Goal: Task Accomplishment & Management: Manage account settings

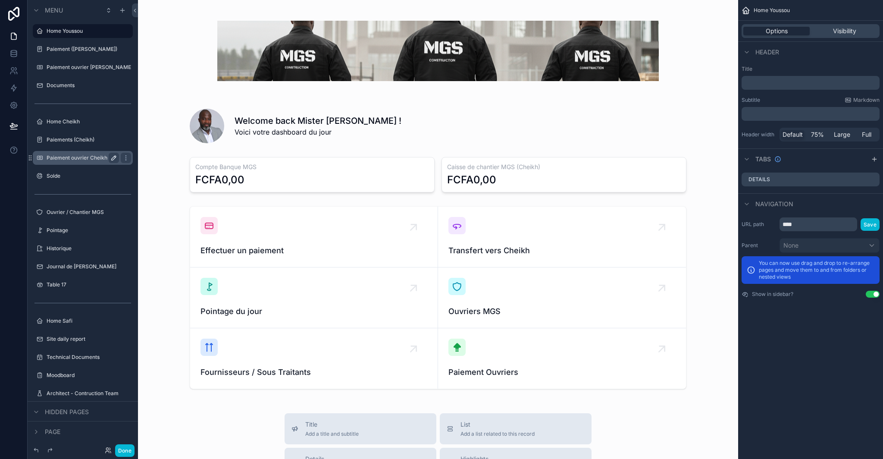
click at [115, 158] on icon "scrollable content" at bounding box center [114, 158] width 4 height 4
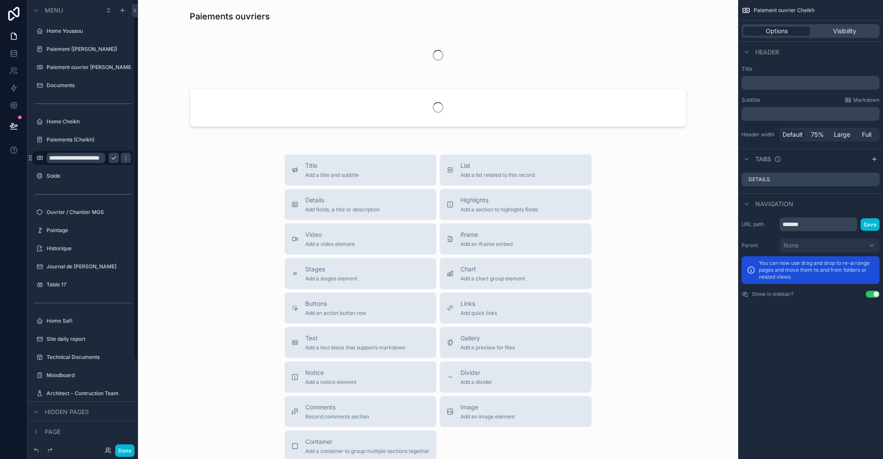
click at [98, 160] on input "**********" at bounding box center [76, 158] width 59 height 10
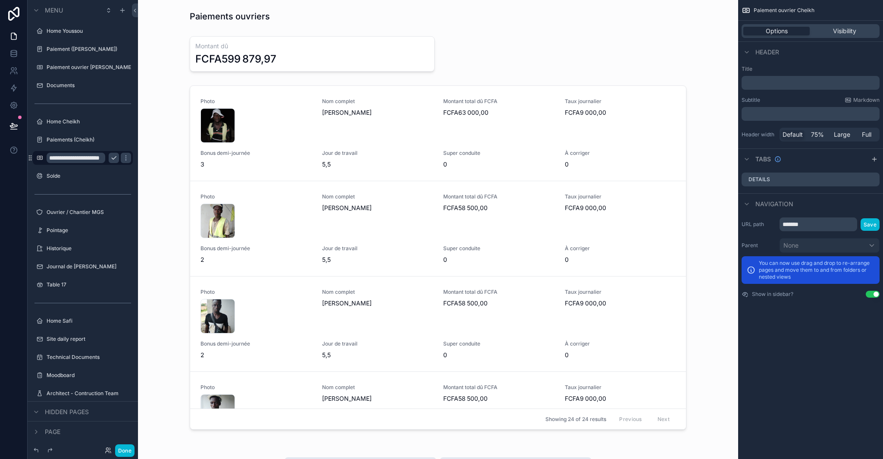
click at [100, 158] on input "**********" at bounding box center [76, 158] width 59 height 10
type input "**********"
click at [109, 159] on button "scrollable content" at bounding box center [114, 158] width 10 height 10
click at [129, 156] on icon "scrollable content" at bounding box center [125, 157] width 7 height 7
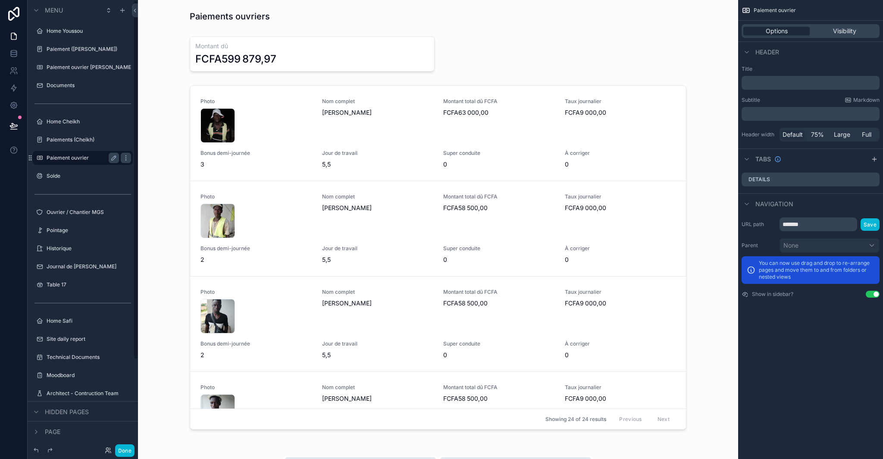
drag, startPoint x: 75, startPoint y: 156, endPoint x: 57, endPoint y: 153, distance: 18.9
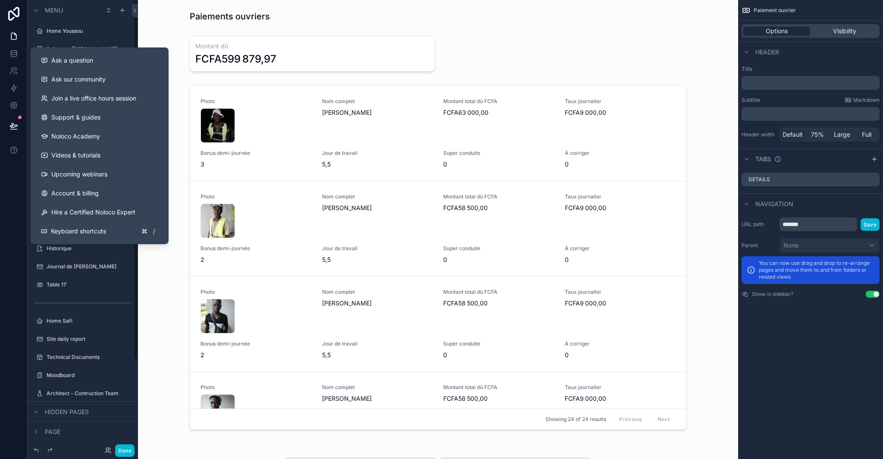
click at [20, 172] on div at bounding box center [14, 229] width 28 height 459
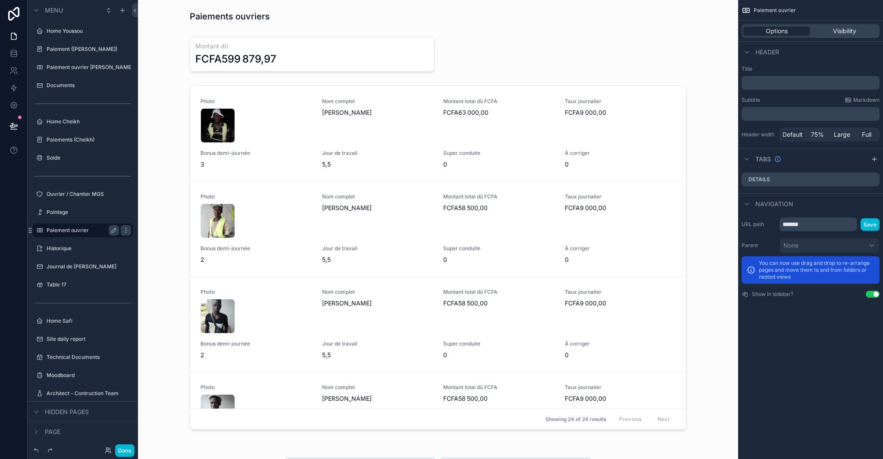
click at [76, 231] on label "Paiement ouvrier" at bounding box center [81, 230] width 69 height 7
click at [79, 67] on label "Paiement ouvrier Youssou" at bounding box center [83, 67] width 72 height 7
click at [128, 65] on icon "scrollable content" at bounding box center [125, 67] width 7 height 7
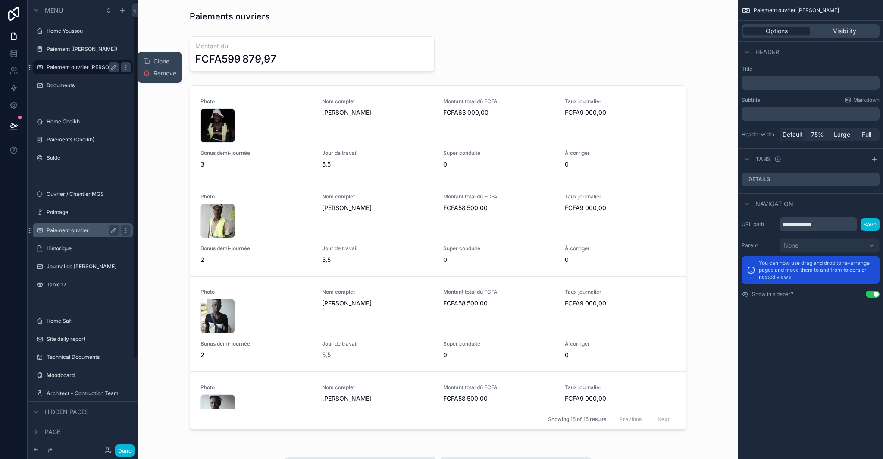
click at [147, 76] on icon at bounding box center [146, 73] width 7 height 7
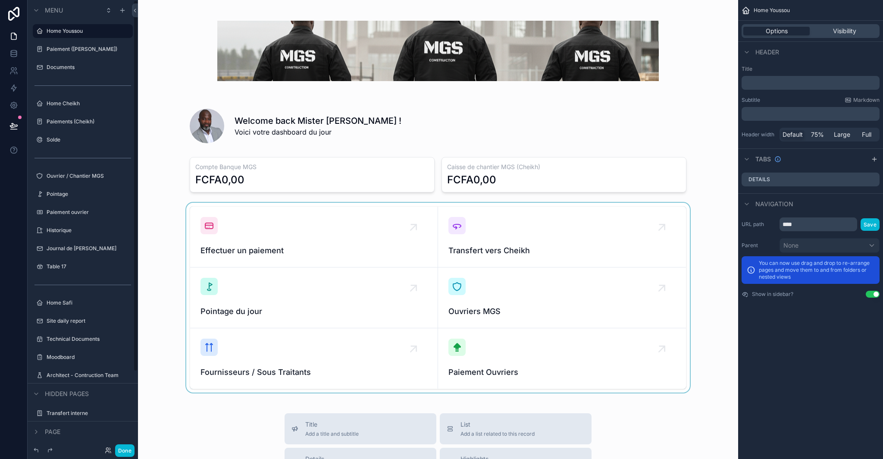
click at [467, 369] on div "scrollable content" at bounding box center [438, 298] width 586 height 190
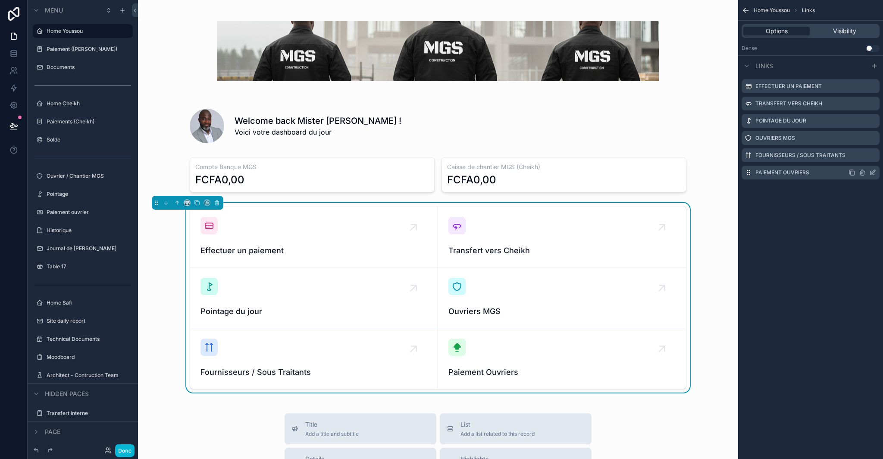
click at [873, 171] on icon "scrollable content" at bounding box center [872, 172] width 7 height 7
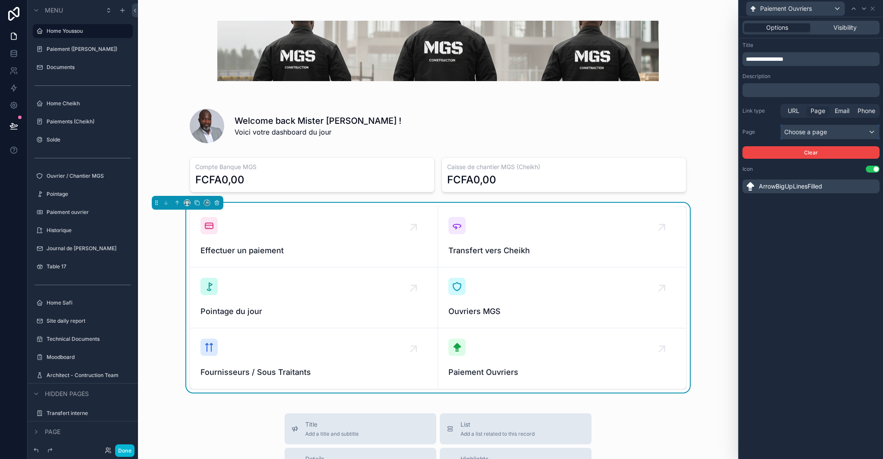
click at [832, 129] on div "Choose a page" at bounding box center [830, 132] width 98 height 14
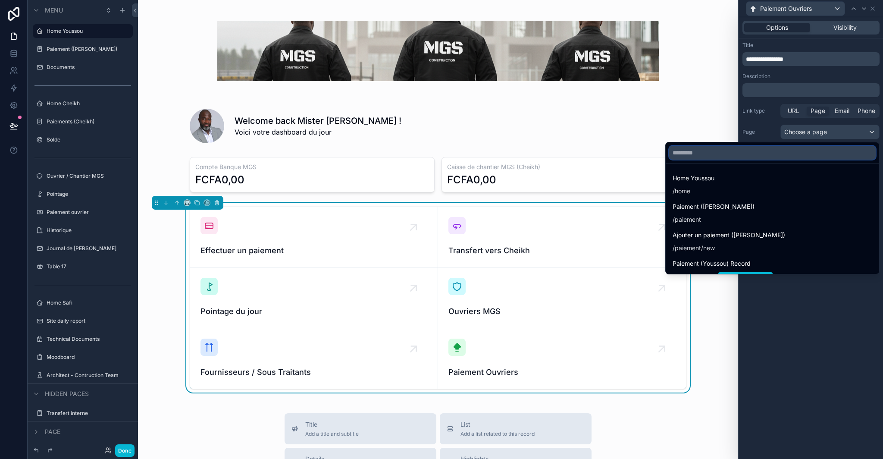
click at [764, 156] on input "text" at bounding box center [772, 153] width 206 height 14
type input "*"
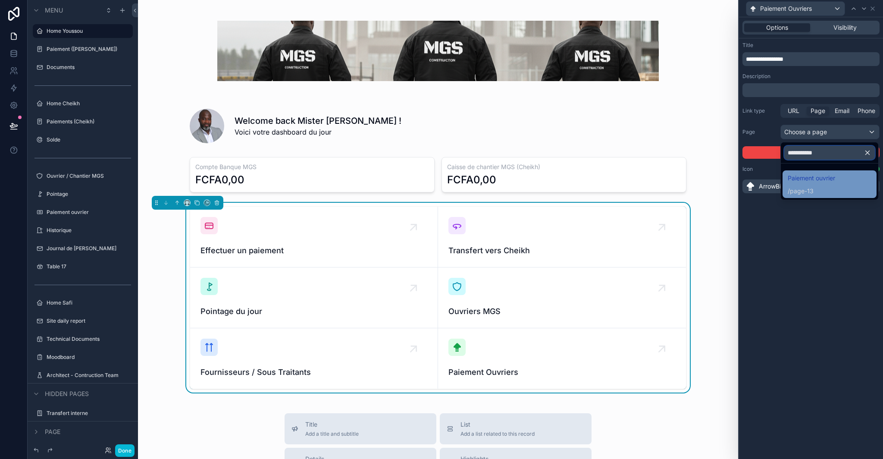
type input "**********"
click at [812, 188] on span "page-13" at bounding box center [802, 191] width 24 height 9
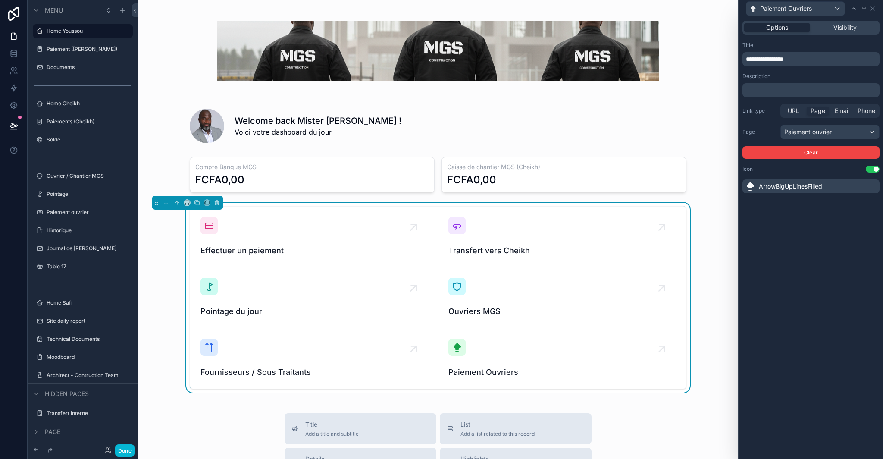
click at [814, 259] on div "**********" at bounding box center [811, 237] width 144 height 441
click at [873, 6] on icon at bounding box center [872, 8] width 7 height 7
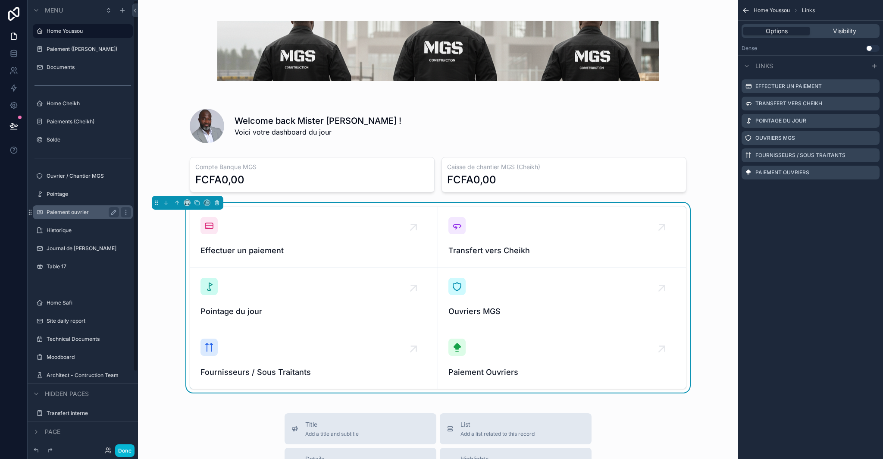
click at [75, 212] on label "Paiement ouvrier" at bounding box center [81, 212] width 69 height 7
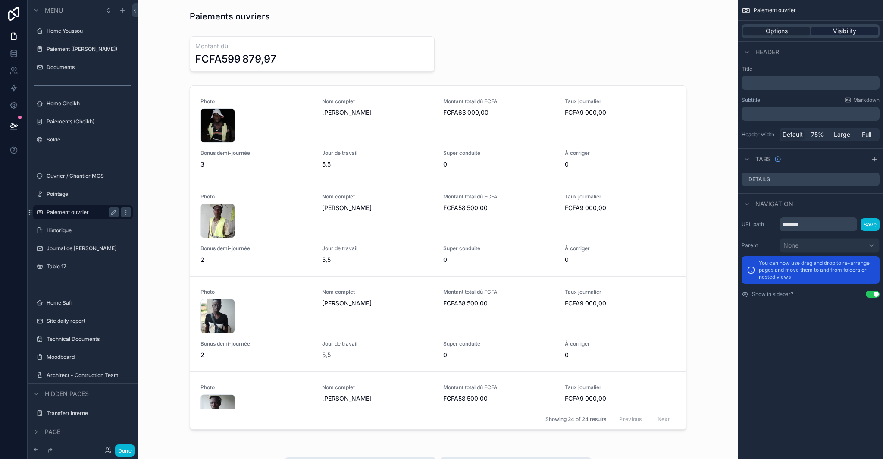
click at [846, 28] on span "Visibility" at bounding box center [844, 31] width 23 height 9
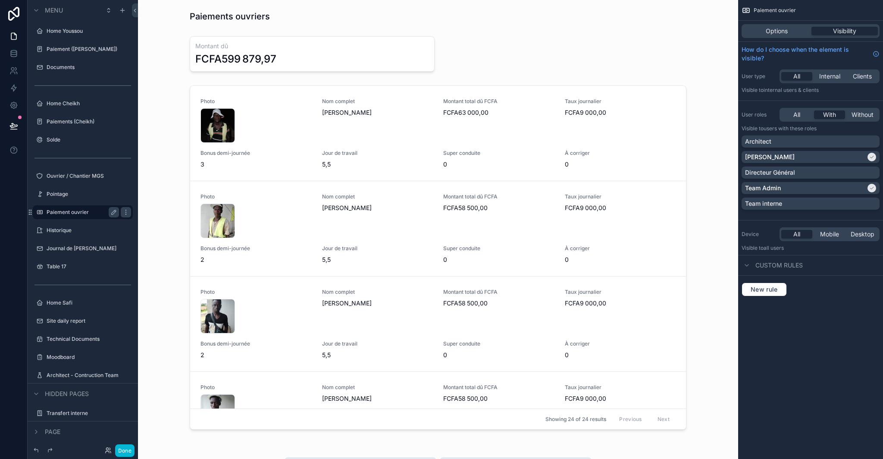
drag, startPoint x: 796, startPoint y: 170, endPoint x: 760, endPoint y: 239, distance: 77.7
click at [796, 170] on div "Directeur Général" at bounding box center [810, 172] width 131 height 9
click at [126, 450] on button "Done" at bounding box center [124, 450] width 19 height 13
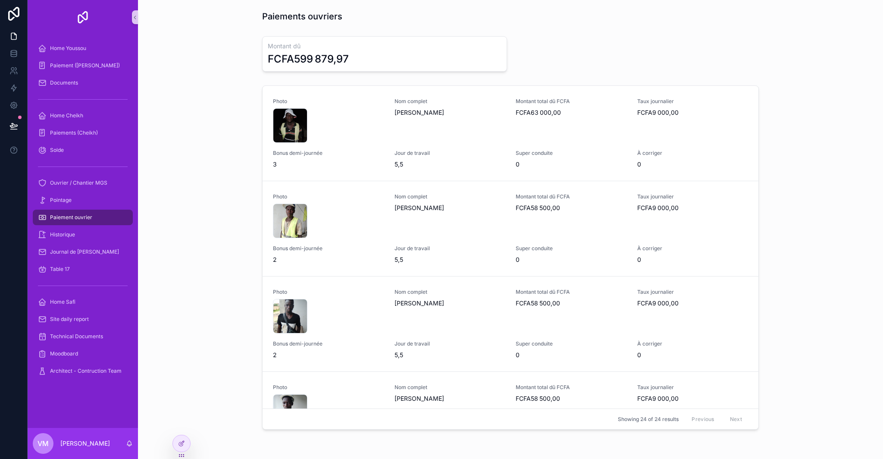
click at [94, 221] on div "Paiement ouvrier" at bounding box center [83, 217] width 90 height 14
click at [187, 448] on div at bounding box center [181, 443] width 17 height 16
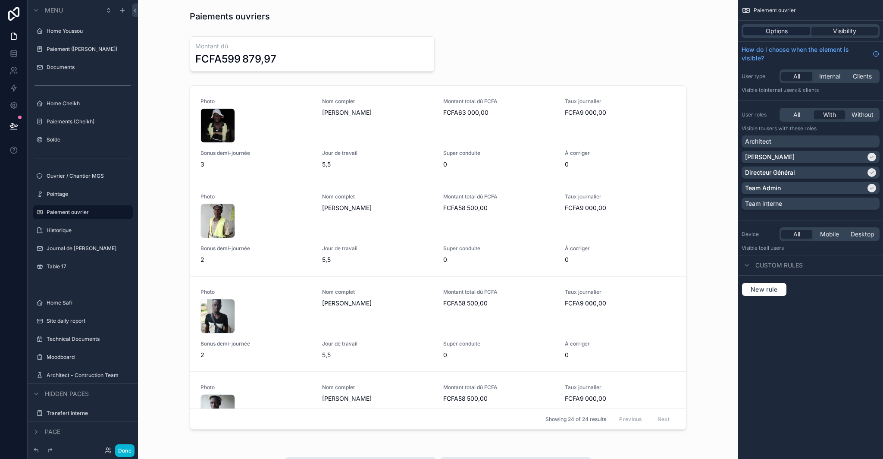
click at [789, 30] on div "Options" at bounding box center [776, 31] width 66 height 9
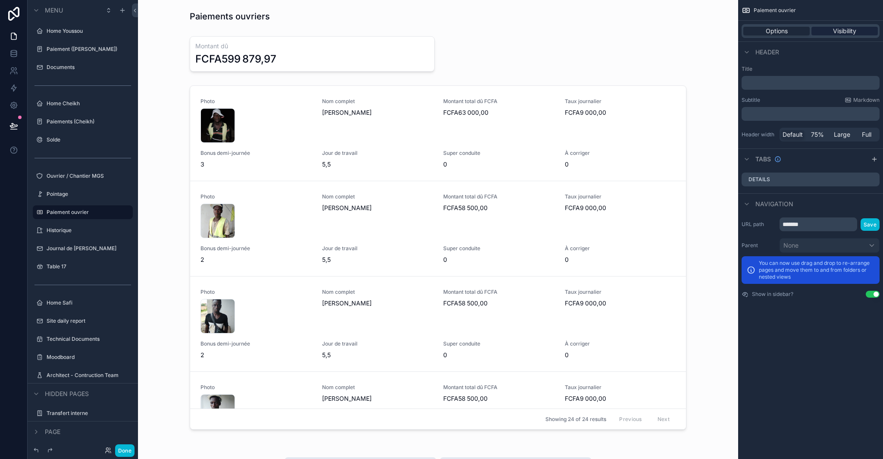
click at [850, 28] on span "Visibility" at bounding box center [844, 31] width 23 height 9
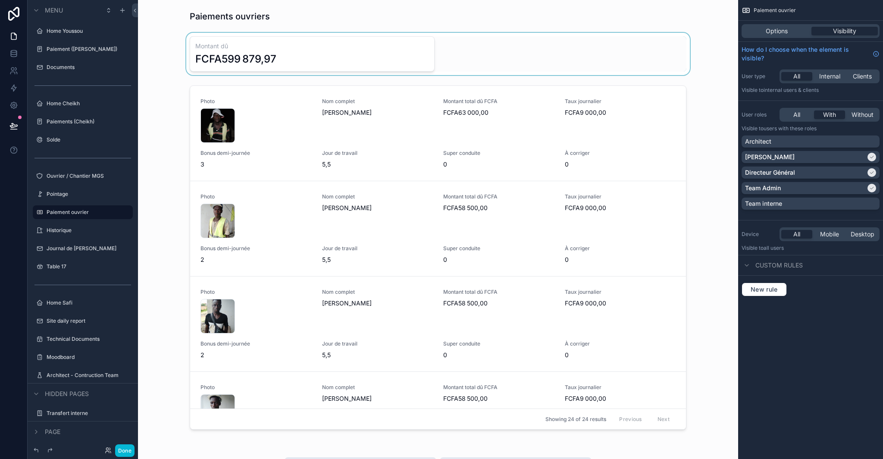
click at [355, 56] on div "scrollable content" at bounding box center [438, 54] width 586 height 42
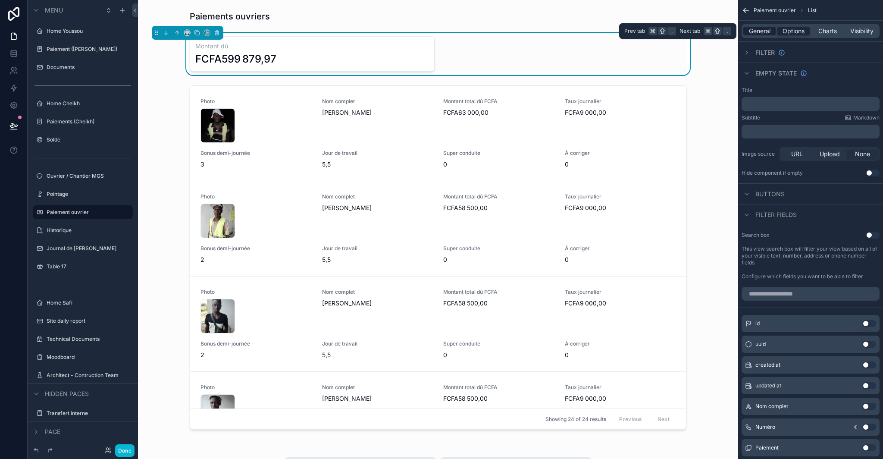
click at [753, 30] on span "General" at bounding box center [760, 31] width 22 height 9
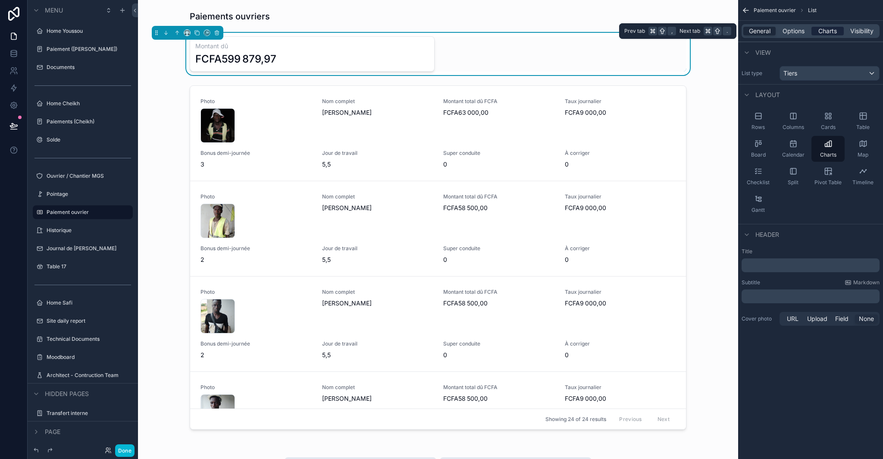
click at [834, 33] on span "Charts" at bounding box center [827, 31] width 19 height 9
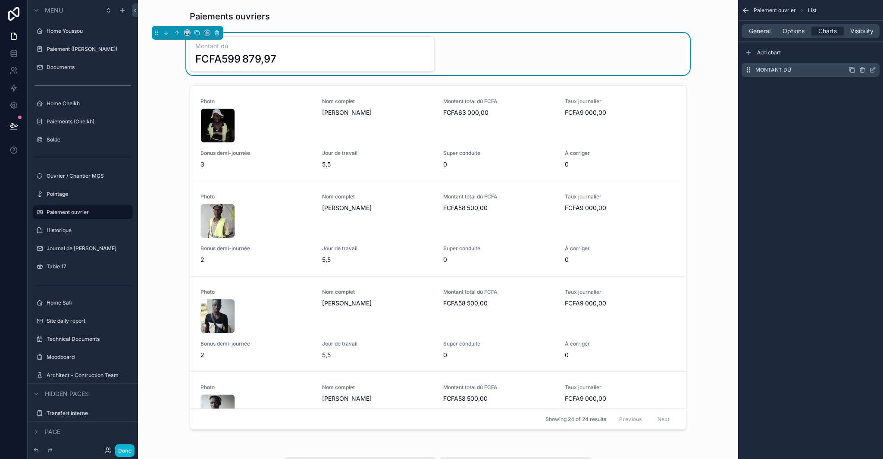
click at [870, 68] on icon "scrollable content" at bounding box center [872, 69] width 7 height 7
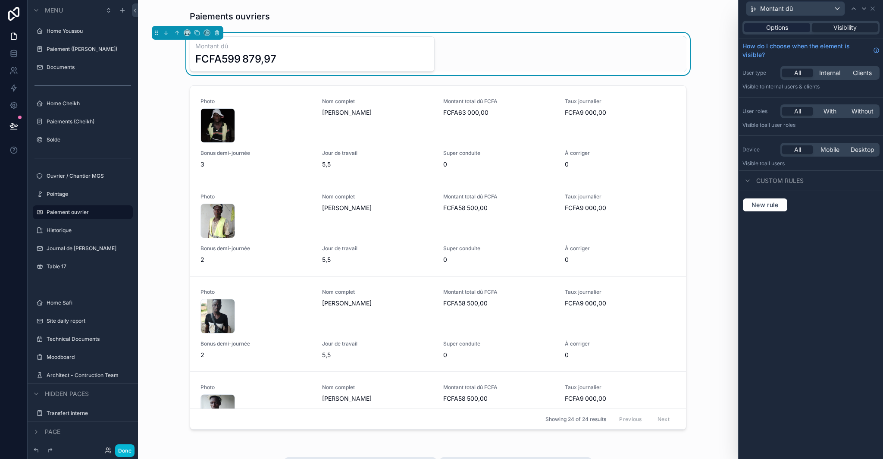
drag, startPoint x: 790, startPoint y: 22, endPoint x: 788, endPoint y: 26, distance: 4.6
click at [789, 22] on div "Options Visibility" at bounding box center [810, 28] width 137 height 14
click at [788, 27] on span "Options" at bounding box center [777, 27] width 22 height 9
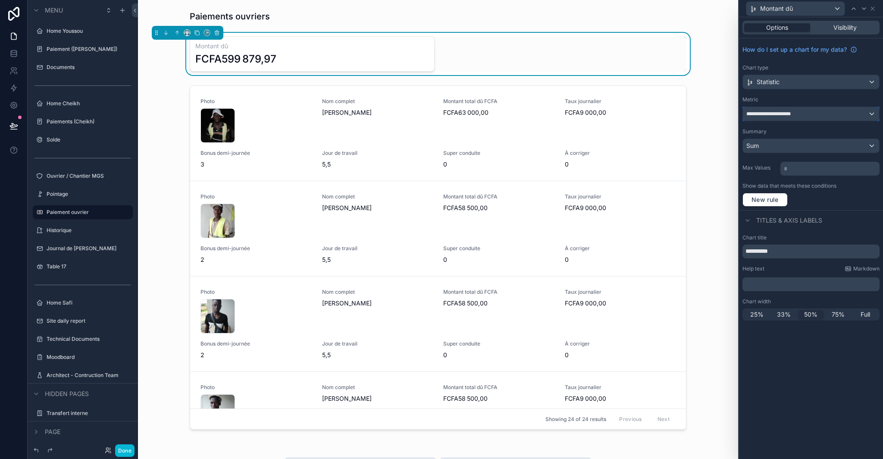
click at [817, 111] on div "**********" at bounding box center [811, 114] width 136 height 14
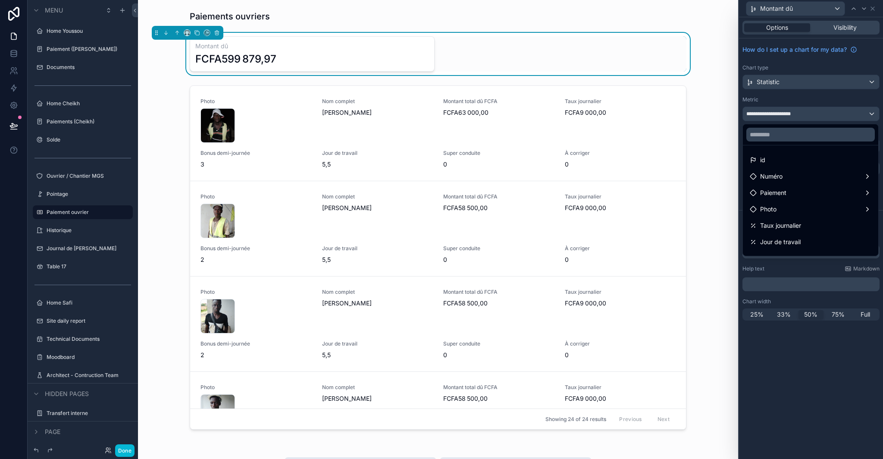
click at [791, 147] on ul "id Numéro Paiement Photo Taux journalier Jour de travail Montant total dû FCFA …" at bounding box center [810, 200] width 135 height 110
click at [791, 138] on input "text" at bounding box center [810, 135] width 128 height 14
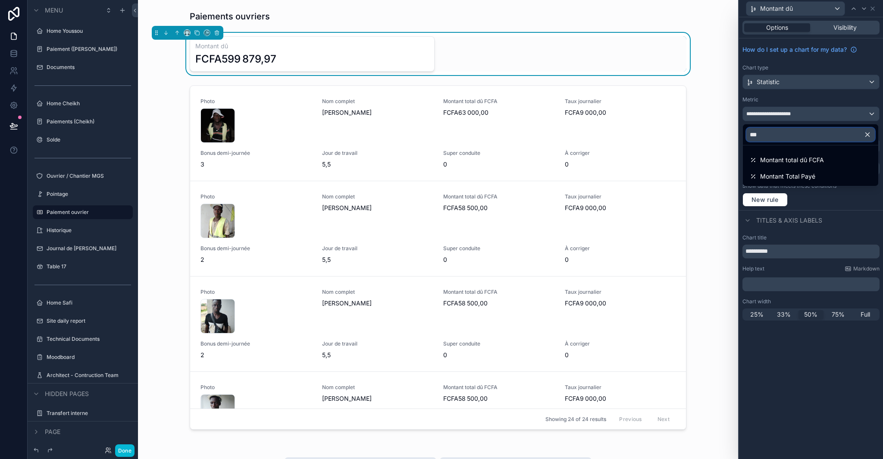
type input "****"
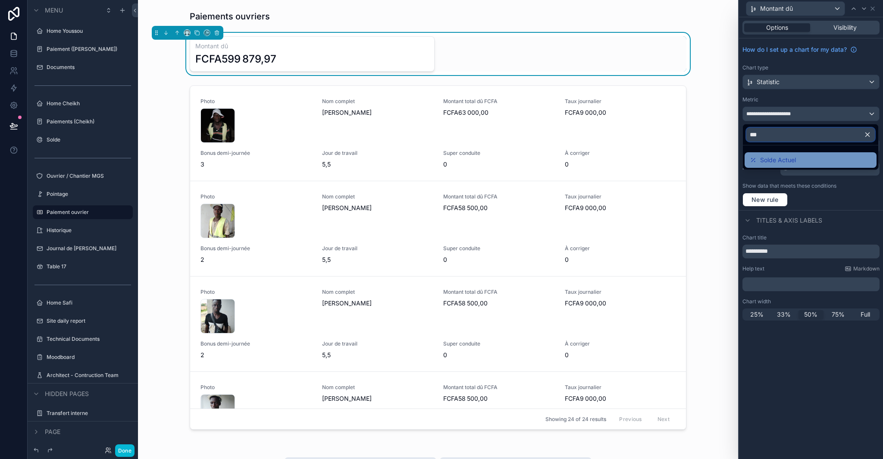
type input "***"
click at [783, 158] on span "Solde Actuel" at bounding box center [778, 160] width 36 height 10
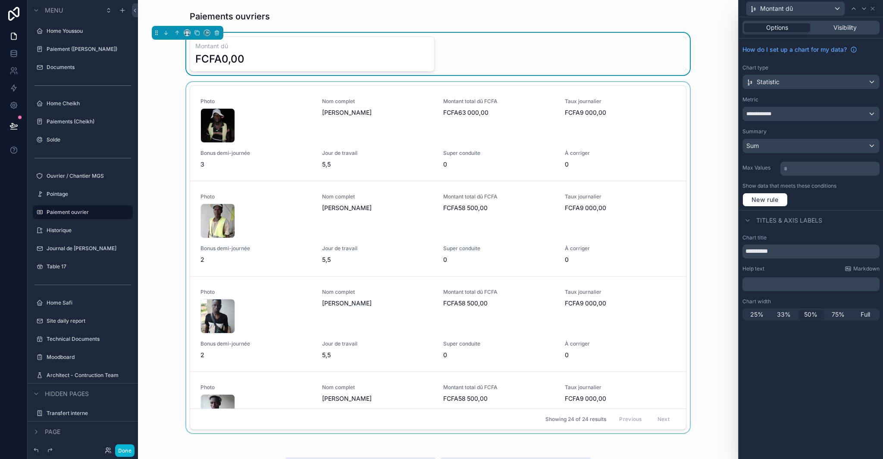
click at [373, 116] on div "scrollable content" at bounding box center [438, 259] width 586 height 354
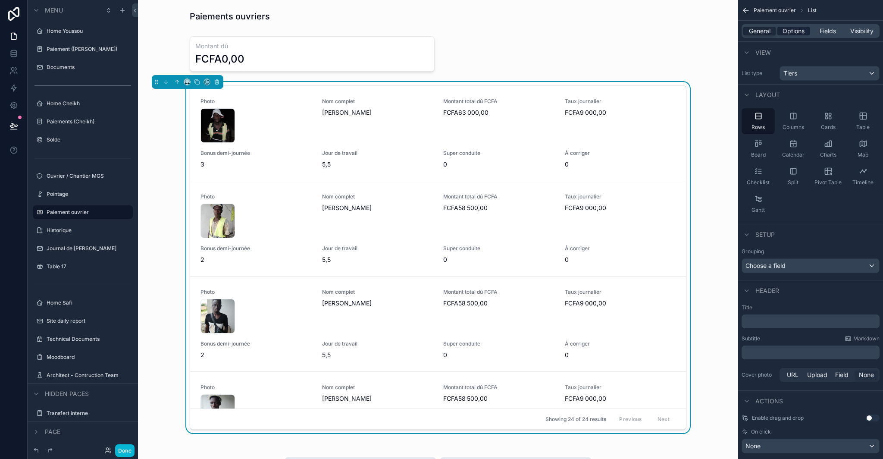
click at [798, 34] on span "Options" at bounding box center [793, 31] width 22 height 9
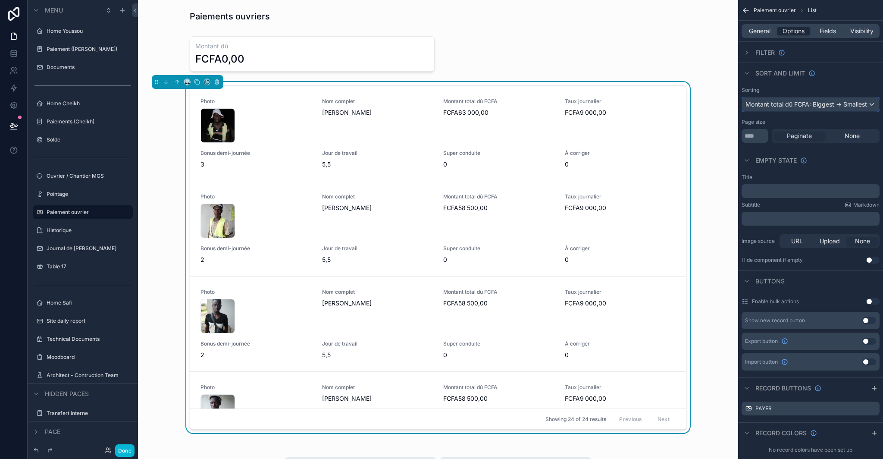
click at [835, 106] on div "Montant total dû FCFA: Biggest -> Smallest" at bounding box center [810, 104] width 137 height 14
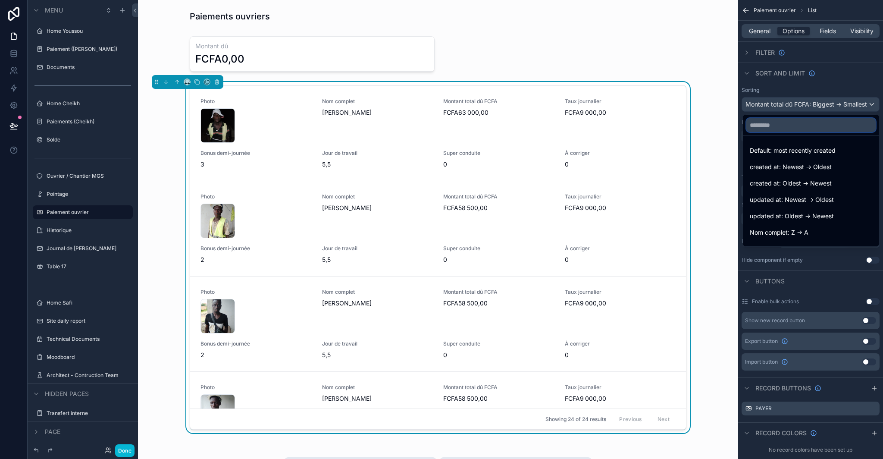
click at [825, 119] on input "text" at bounding box center [810, 125] width 129 height 14
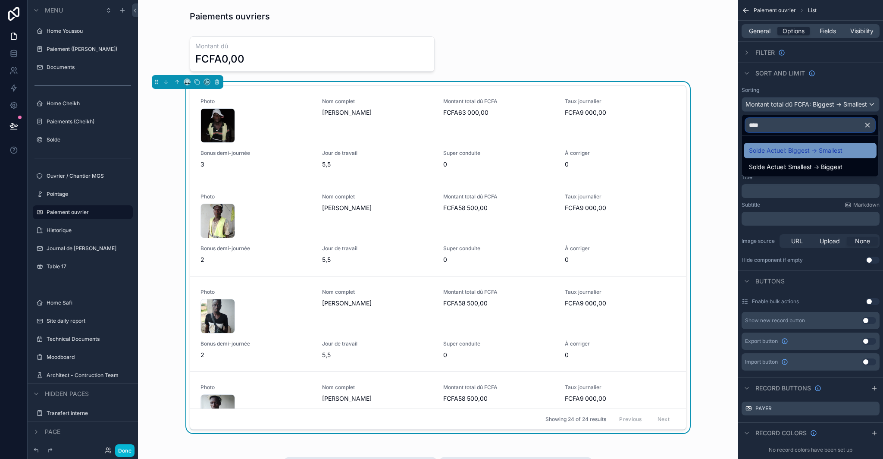
type input "****"
click at [822, 156] on div "Solde Actuel: Biggest -> Smallest" at bounding box center [810, 151] width 133 height 16
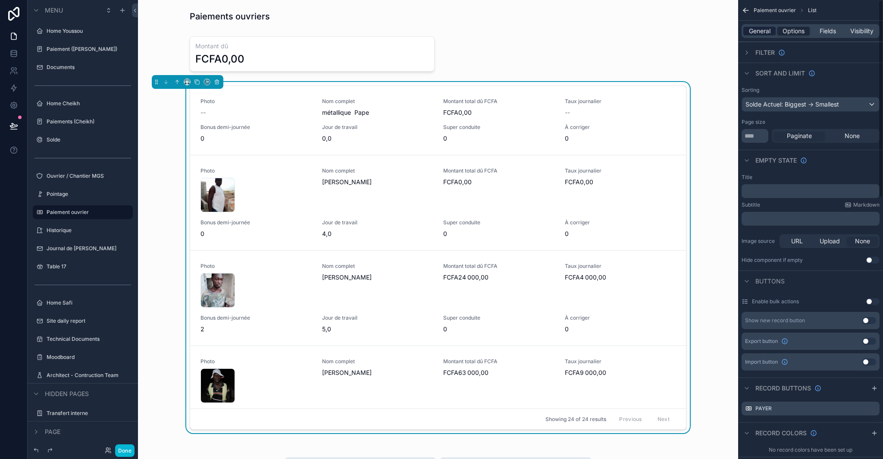
click at [750, 31] on span "General" at bounding box center [760, 31] width 22 height 9
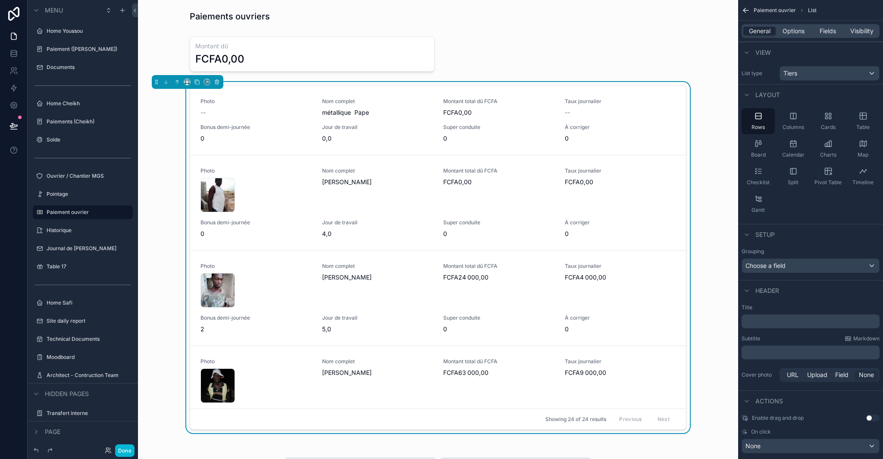
click at [635, 82] on div "Photo -- Nom complet métallique Pape Montant total dû FCFA FCFA0,00 Taux journa…" at bounding box center [438, 259] width 586 height 354
click at [797, 34] on span "Options" at bounding box center [793, 31] width 22 height 9
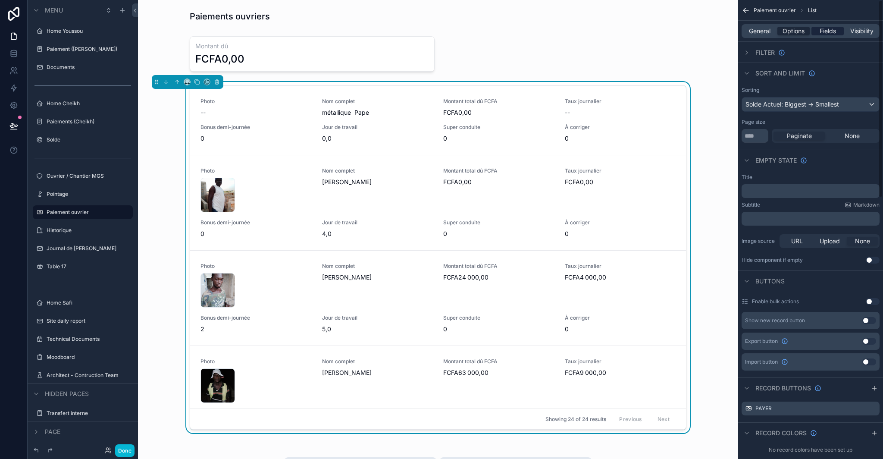
click at [830, 34] on span "Fields" at bounding box center [828, 31] width 16 height 9
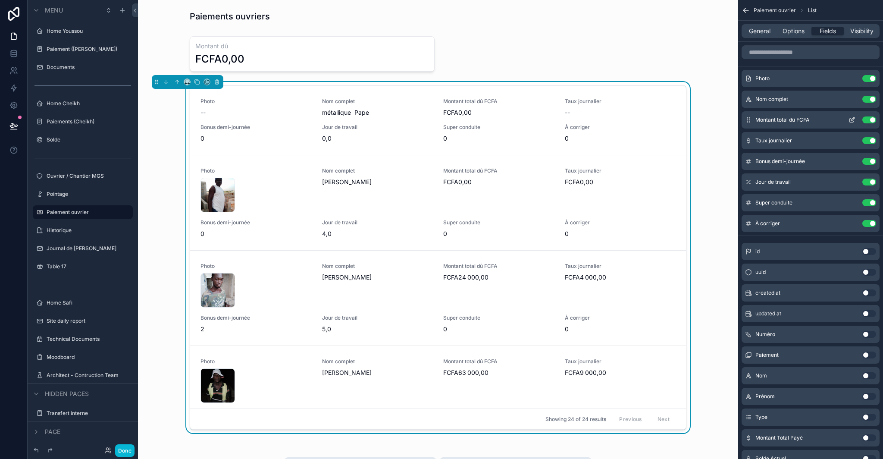
click at [870, 120] on button "Use setting" at bounding box center [869, 119] width 14 height 7
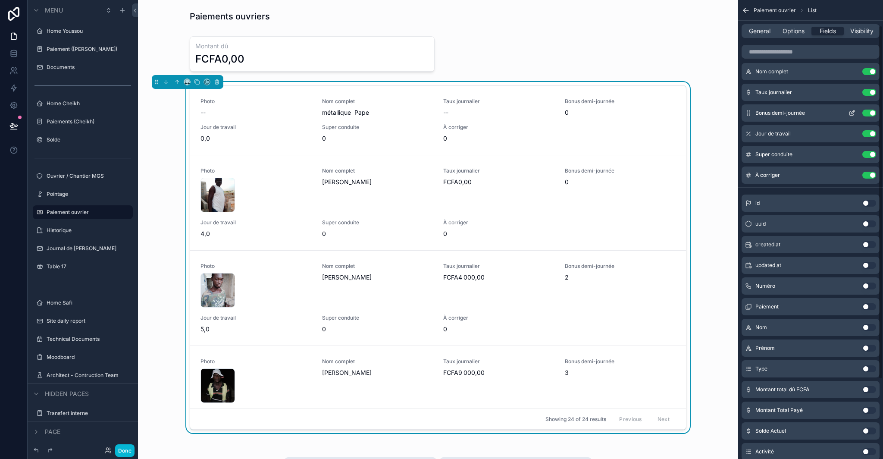
scroll to position [90, 0]
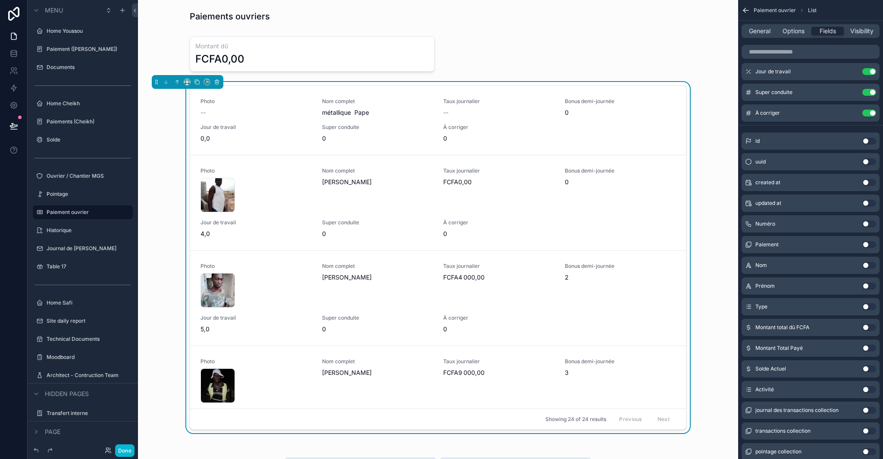
click at [866, 369] on button "Use setting" at bounding box center [869, 368] width 14 height 7
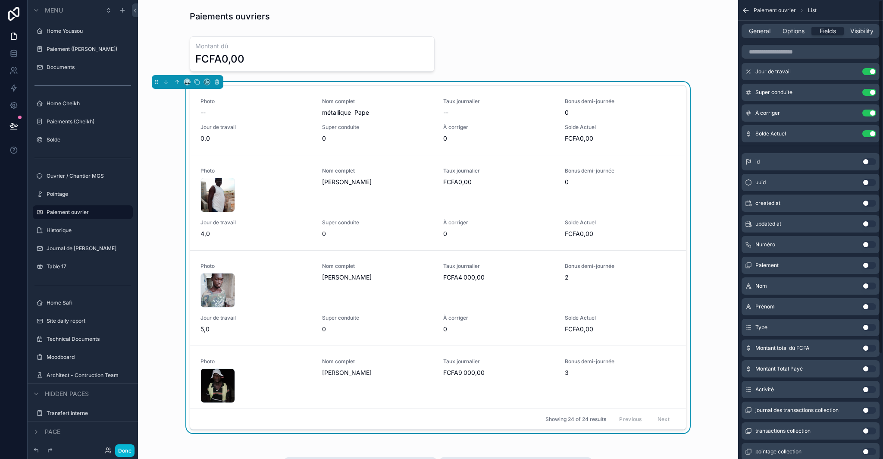
scroll to position [0, 0]
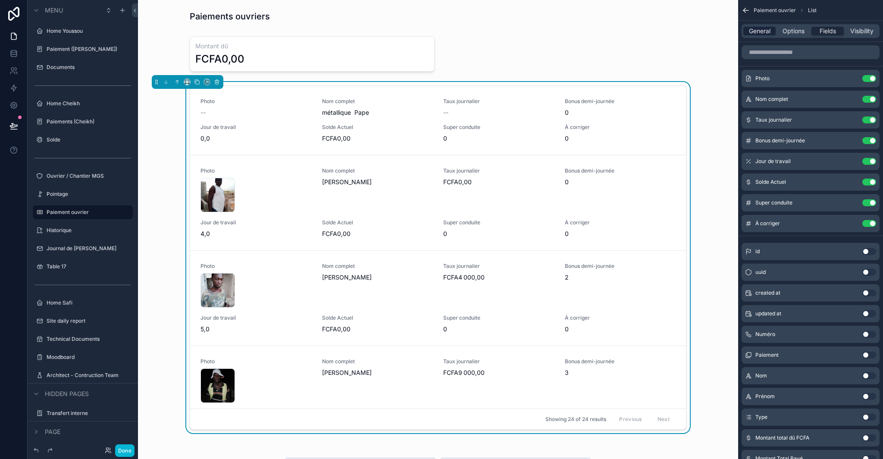
click at [750, 33] on span "General" at bounding box center [760, 31] width 22 height 9
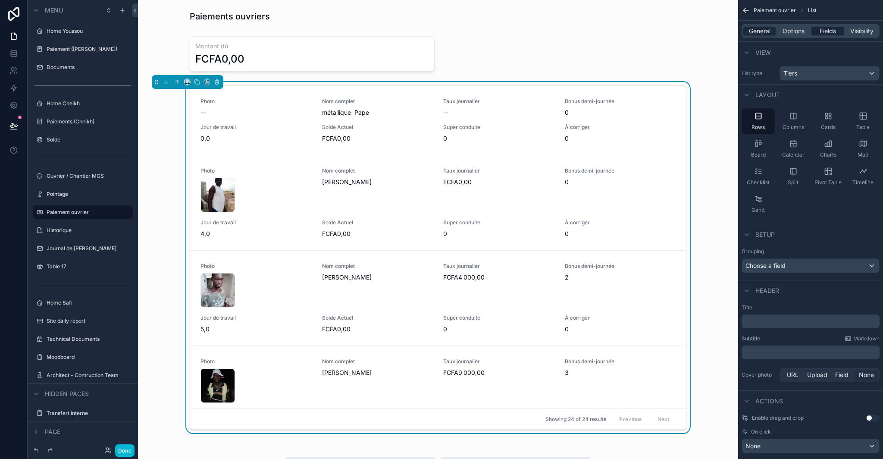
drag, startPoint x: 822, startPoint y: 31, endPoint x: 813, endPoint y: 32, distance: 8.6
click at [822, 31] on span "Fields" at bounding box center [828, 31] width 16 height 9
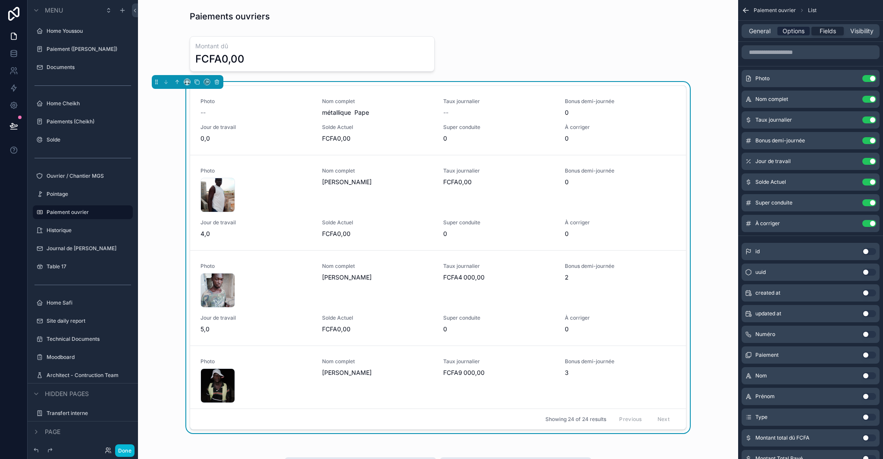
click at [792, 33] on span "Options" at bounding box center [793, 31] width 22 height 9
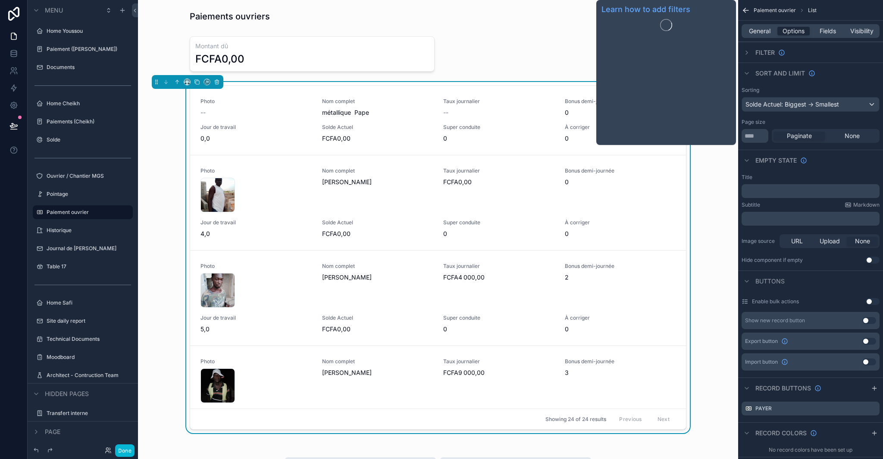
click at [759, 50] on span "Filter" at bounding box center [764, 52] width 19 height 9
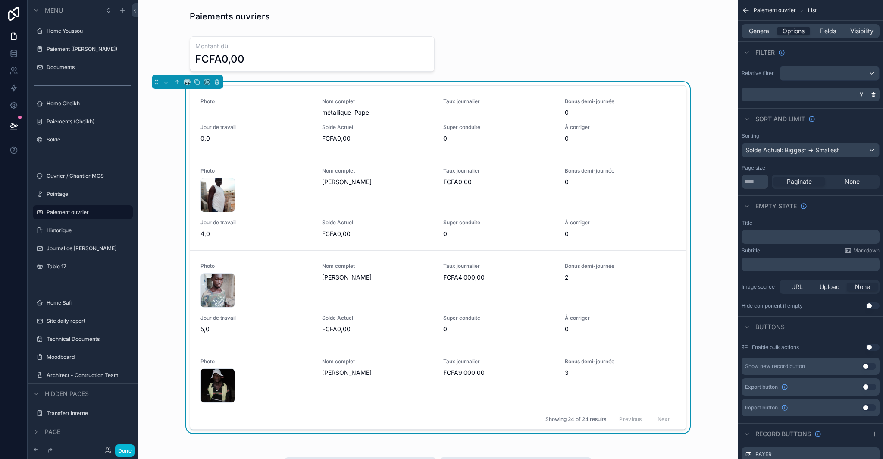
click at [860, 94] on icon "scrollable content" at bounding box center [861, 94] width 5 height 5
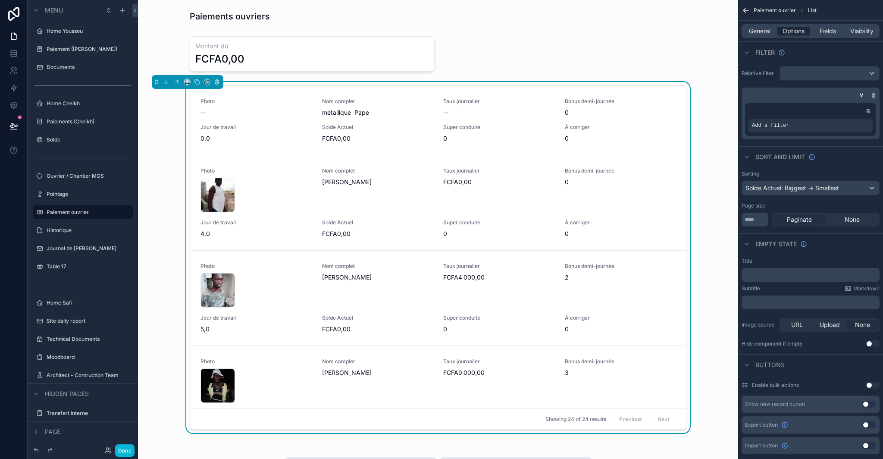
click at [766, 133] on div "Add a filter" at bounding box center [810, 119] width 131 height 33
drag, startPoint x: 767, startPoint y: 128, endPoint x: 829, endPoint y: 123, distance: 62.2
click at [767, 127] on span "Add a filter" at bounding box center [770, 125] width 37 height 7
click at [854, 119] on div "scrollable content" at bounding box center [851, 119] width 12 height 12
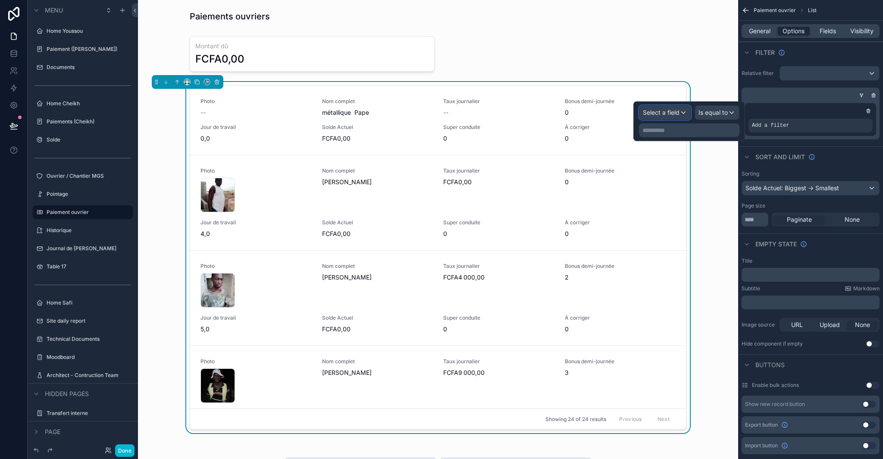
click at [674, 118] on div "Select a field" at bounding box center [664, 113] width 51 height 14
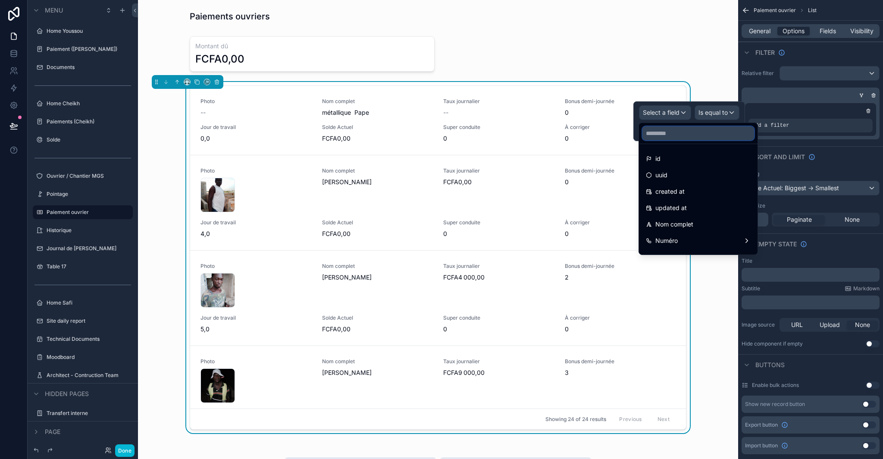
click at [669, 137] on input "text" at bounding box center [698, 133] width 112 height 14
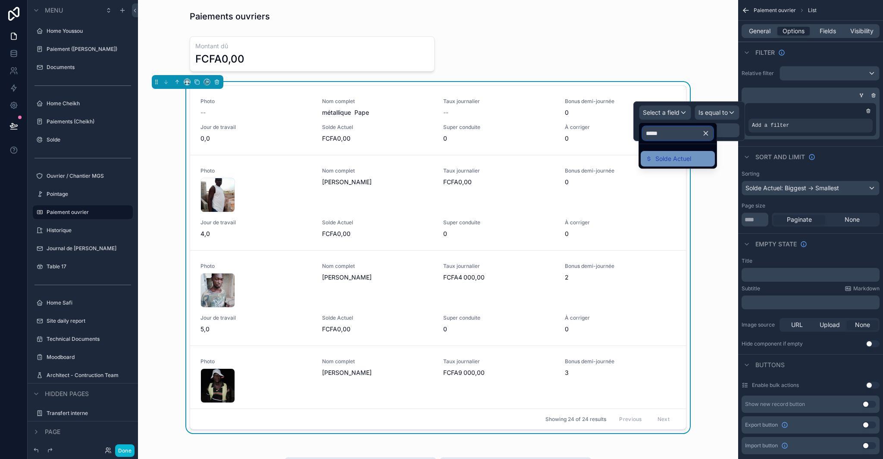
type input "*****"
click at [673, 155] on span "Solde Actuel" at bounding box center [673, 158] width 36 height 10
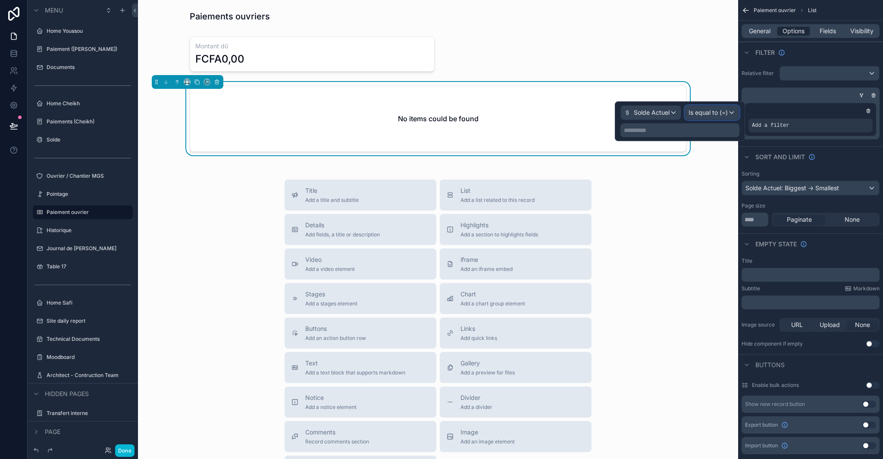
click at [715, 107] on div "Is equal to (=)" at bounding box center [712, 113] width 54 height 14
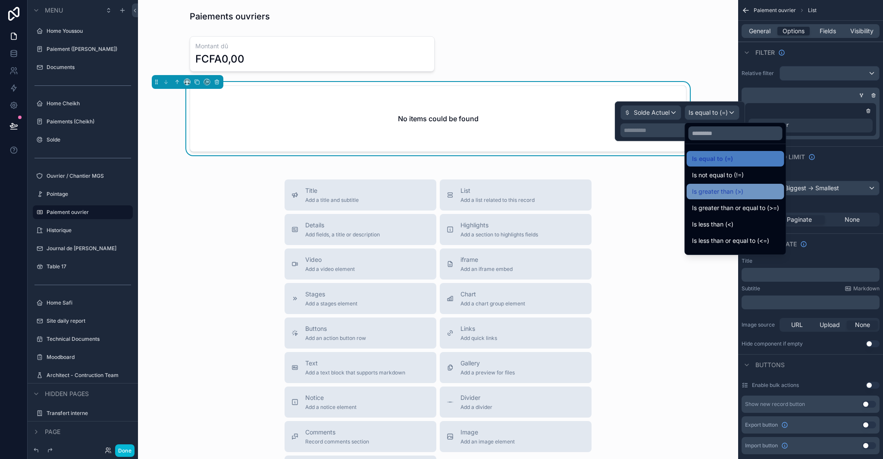
click at [741, 190] on span "Is greater than (>)" at bounding box center [717, 191] width 51 height 10
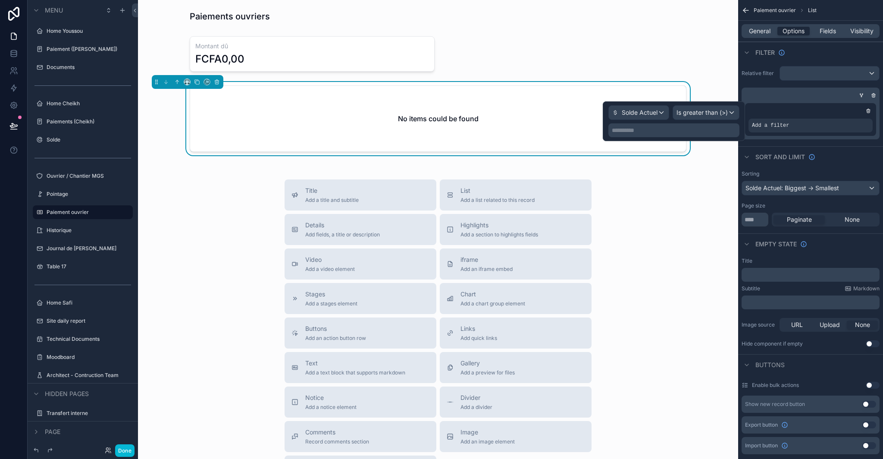
click at [658, 132] on p "**********" at bounding box center [675, 130] width 126 height 9
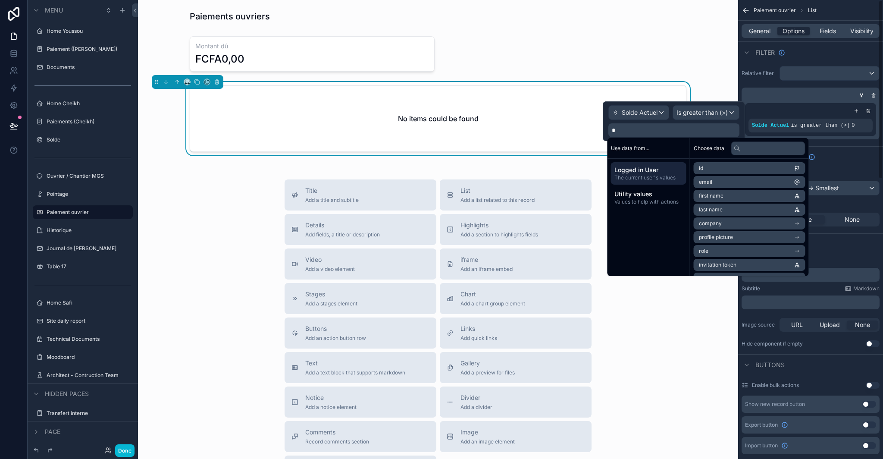
click at [826, 116] on div "Solde Actuel is greater than (>) 0" at bounding box center [810, 119] width 131 height 33
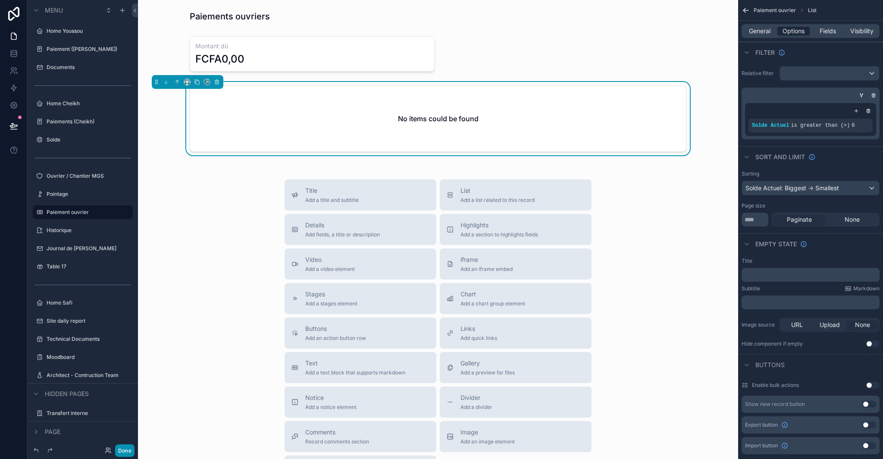
click at [128, 450] on button "Done" at bounding box center [124, 450] width 19 height 13
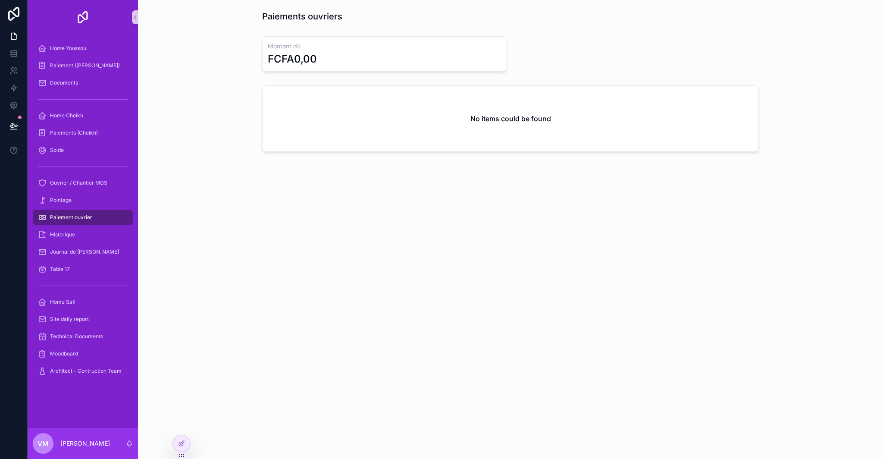
click at [362, 262] on div "Paiements ouvriers Montant dû FCFA0,00 No items could be found" at bounding box center [510, 229] width 745 height 459
click at [82, 204] on div "Pointage" at bounding box center [83, 200] width 90 height 14
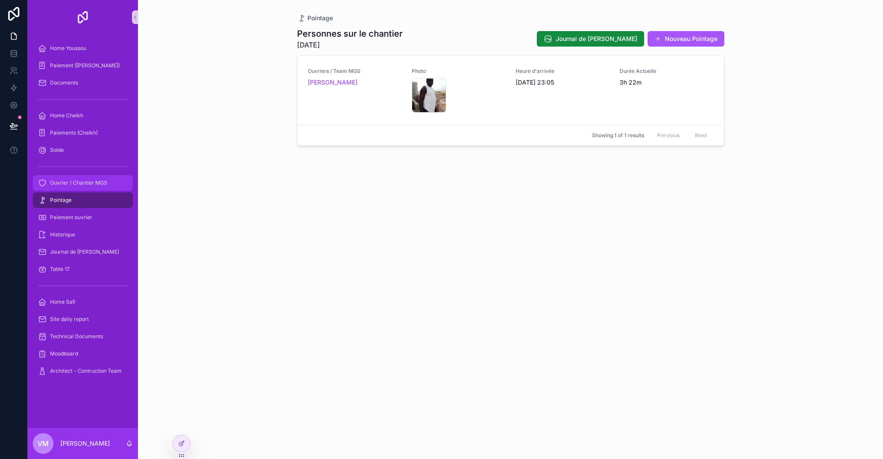
click at [85, 176] on div "Ouvrier / Chantier MGS" at bounding box center [83, 183] width 90 height 14
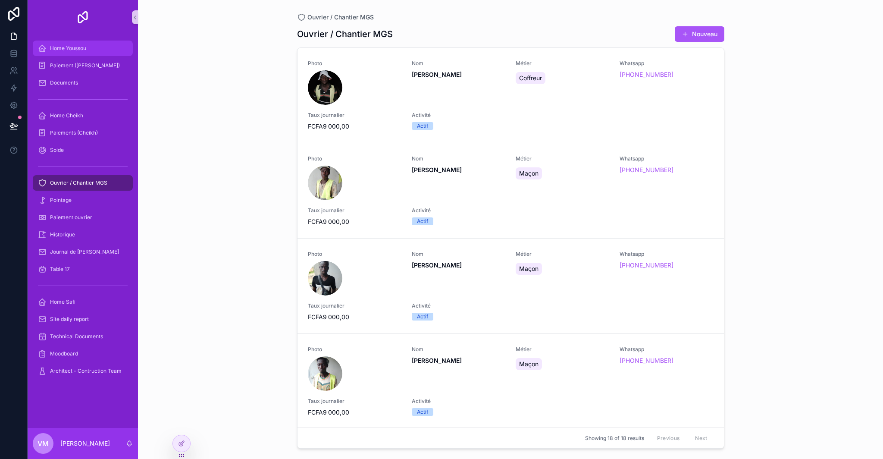
click at [82, 49] on span "Home Youssou" at bounding box center [68, 48] width 36 height 7
